Goal: Contribute content: Contribute content

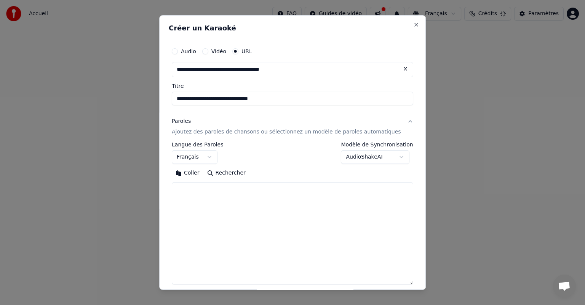
select select "**"
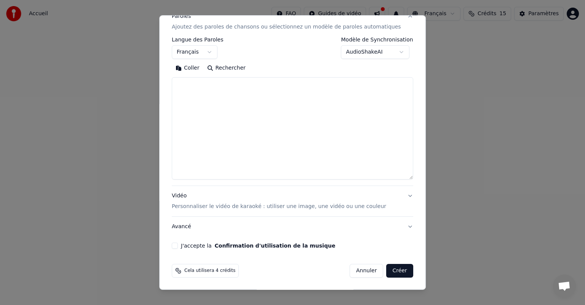
click at [198, 66] on button "Coller" at bounding box center [188, 68] width 32 height 12
drag, startPoint x: 241, startPoint y: 88, endPoint x: 178, endPoint y: 90, distance: 63.2
click at [178, 90] on div "**********" at bounding box center [292, 94] width 247 height 316
click at [202, 128] on textarea at bounding box center [281, 128] width 218 height 102
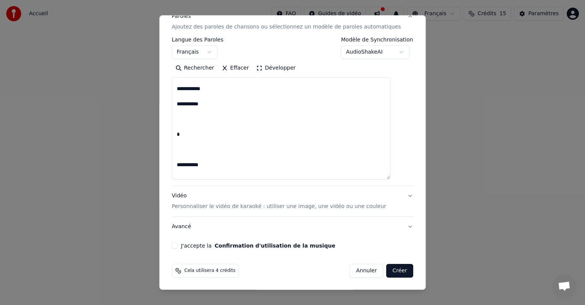
click at [207, 142] on textarea at bounding box center [281, 128] width 218 height 102
click at [209, 144] on textarea at bounding box center [281, 128] width 218 height 102
click at [212, 146] on textarea at bounding box center [281, 128] width 218 height 102
click at [207, 170] on textarea at bounding box center [281, 128] width 218 height 102
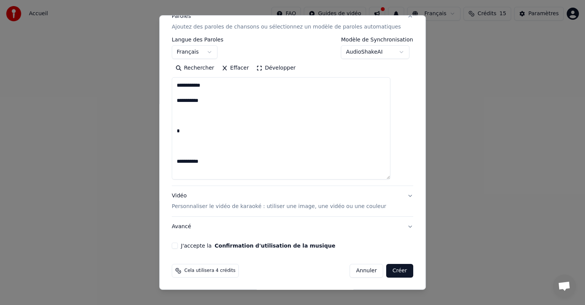
scroll to position [379, 0]
click at [214, 156] on textarea at bounding box center [281, 128] width 218 height 102
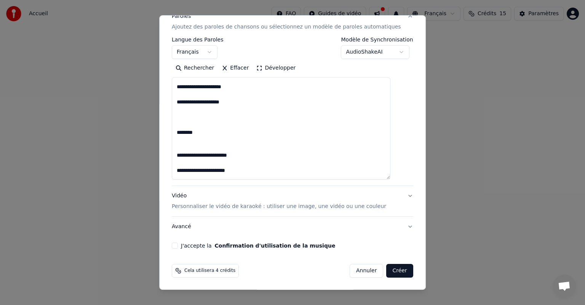
scroll to position [584, 0]
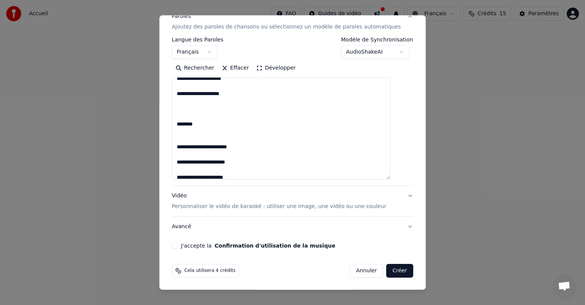
click at [211, 143] on textarea at bounding box center [281, 128] width 218 height 102
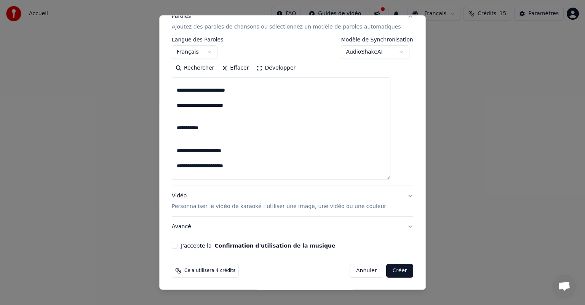
scroll to position [687, 0]
click at [211, 143] on textarea at bounding box center [281, 128] width 218 height 102
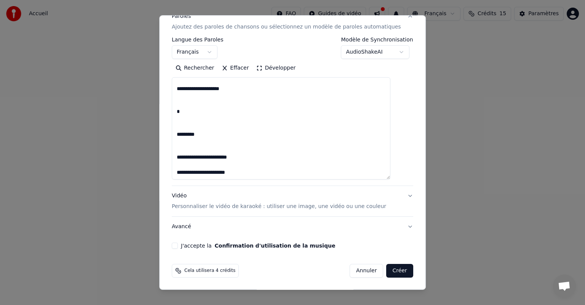
scroll to position [851, 0]
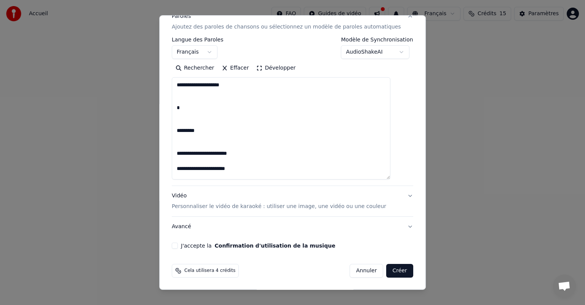
click at [211, 143] on textarea at bounding box center [281, 128] width 218 height 102
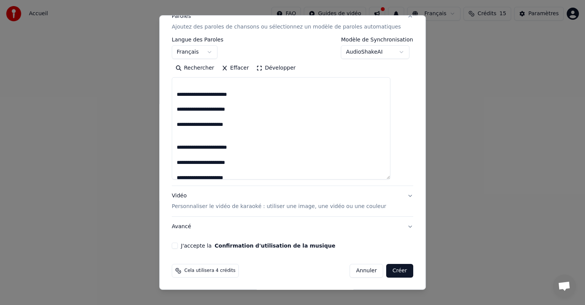
scroll to position [1258, 0]
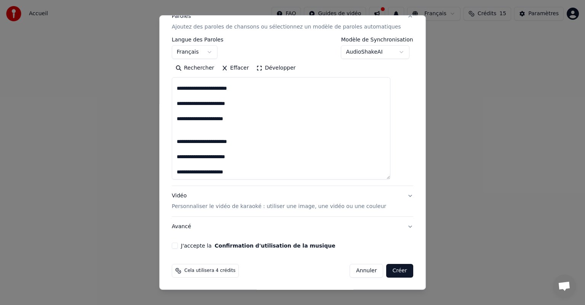
type textarea "**********"
